Goal: Find specific page/section

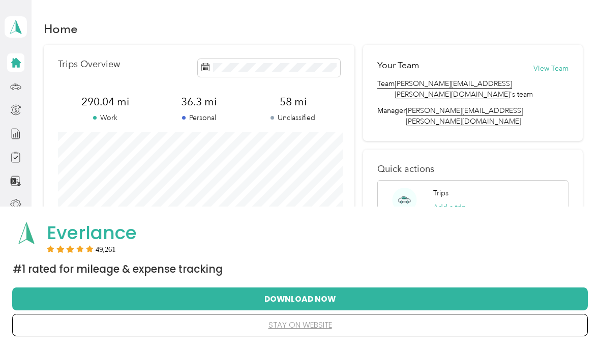
click at [76, 321] on button "stay on website" at bounding box center [299, 324] width 543 height 21
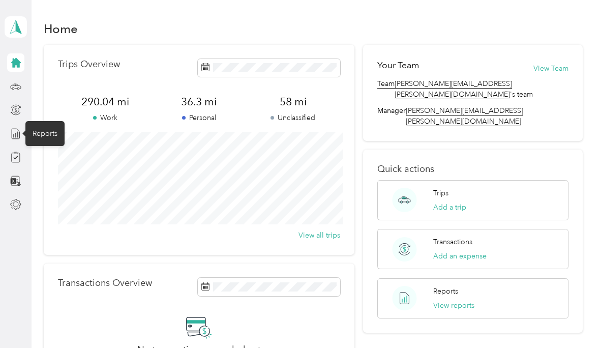
click at [39, 134] on div "Reports" at bounding box center [44, 133] width 39 height 25
click at [36, 158] on div "Compliance" at bounding box center [51, 157] width 53 height 25
click at [49, 160] on div "Compliance" at bounding box center [51, 157] width 53 height 25
